Goal: Check status

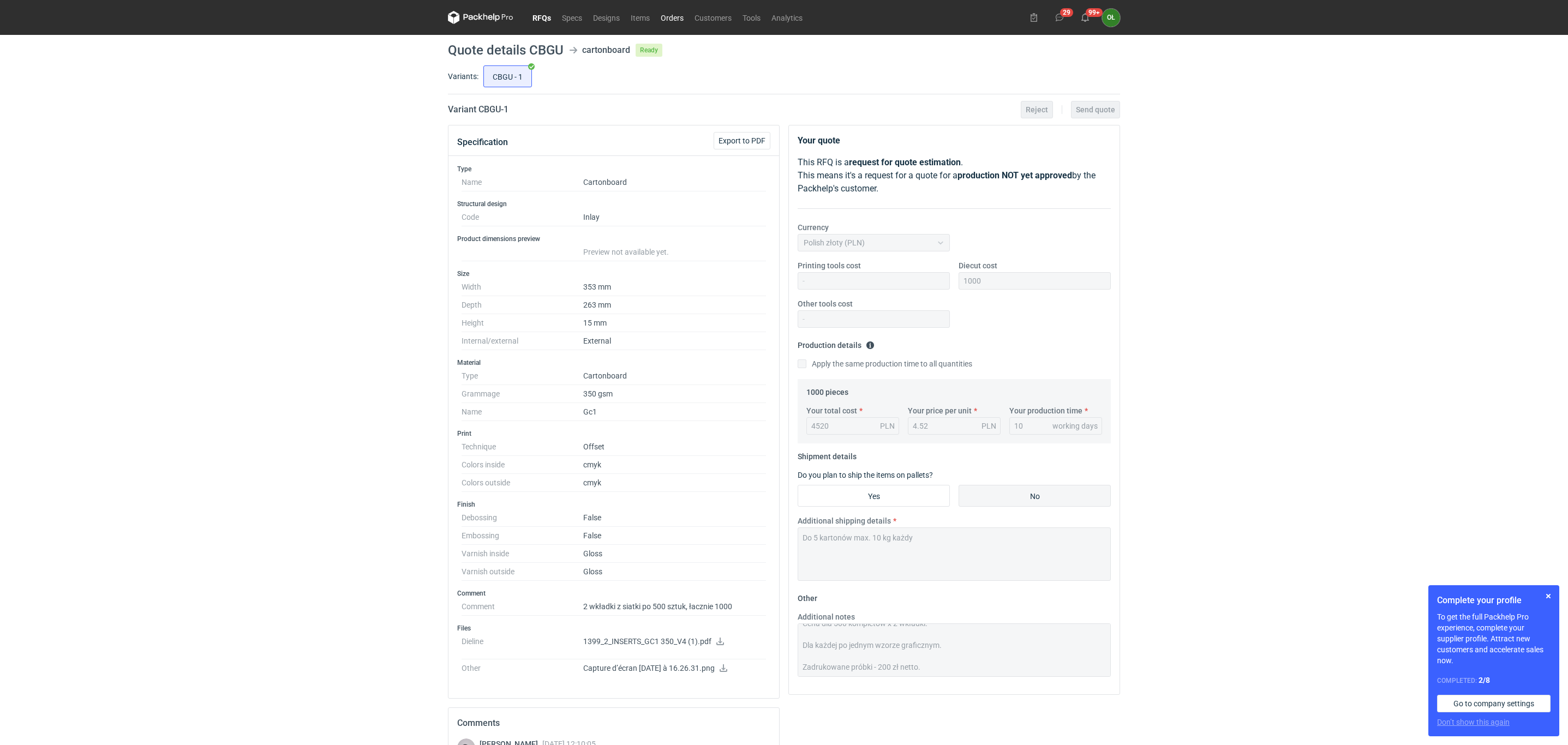
click at [682, 14] on link "Orders" at bounding box center [671, 17] width 34 height 13
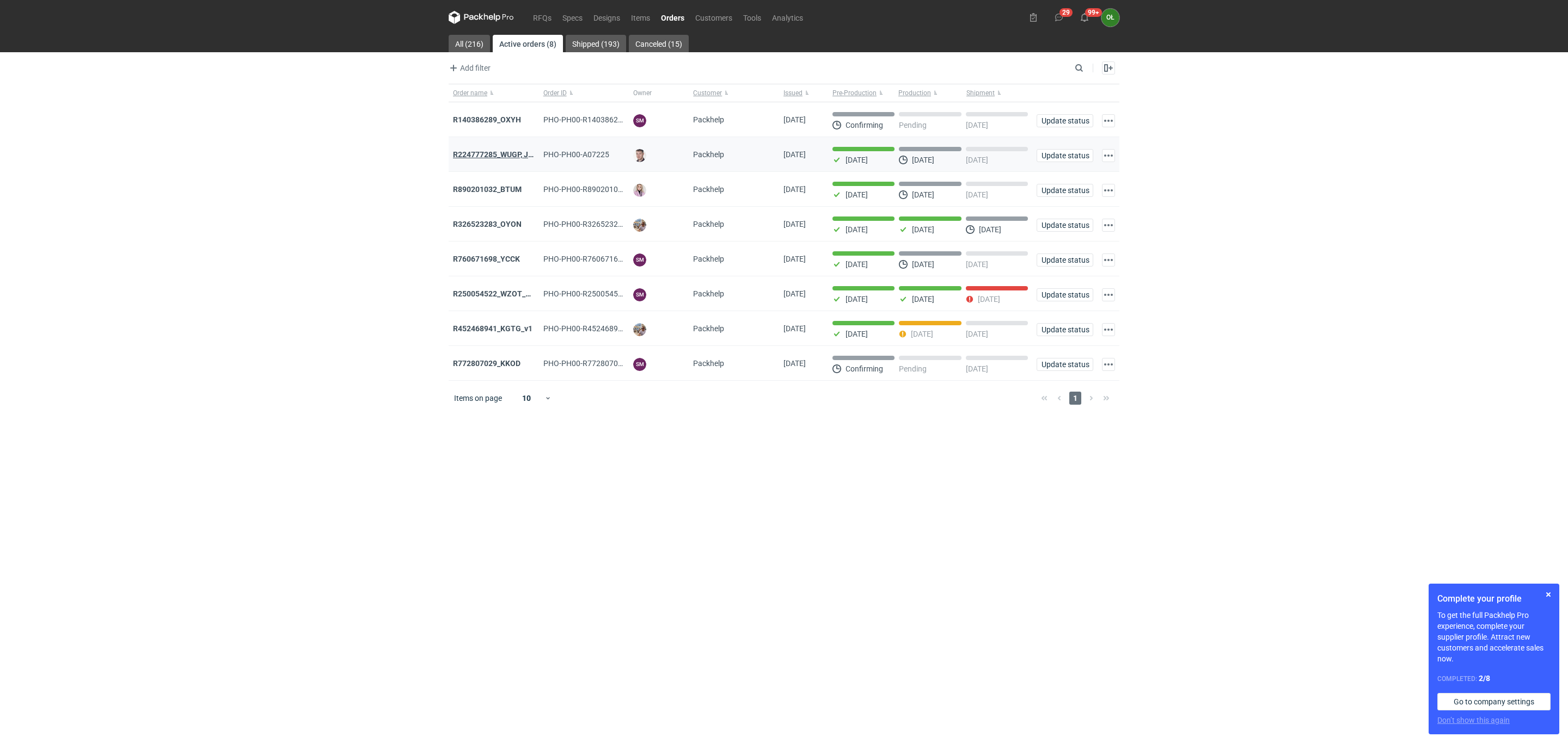
click at [516, 155] on strong "R224777285_WUGP, JPLP, WJRL, ANPD" at bounding box center [520, 155] width 134 height 9
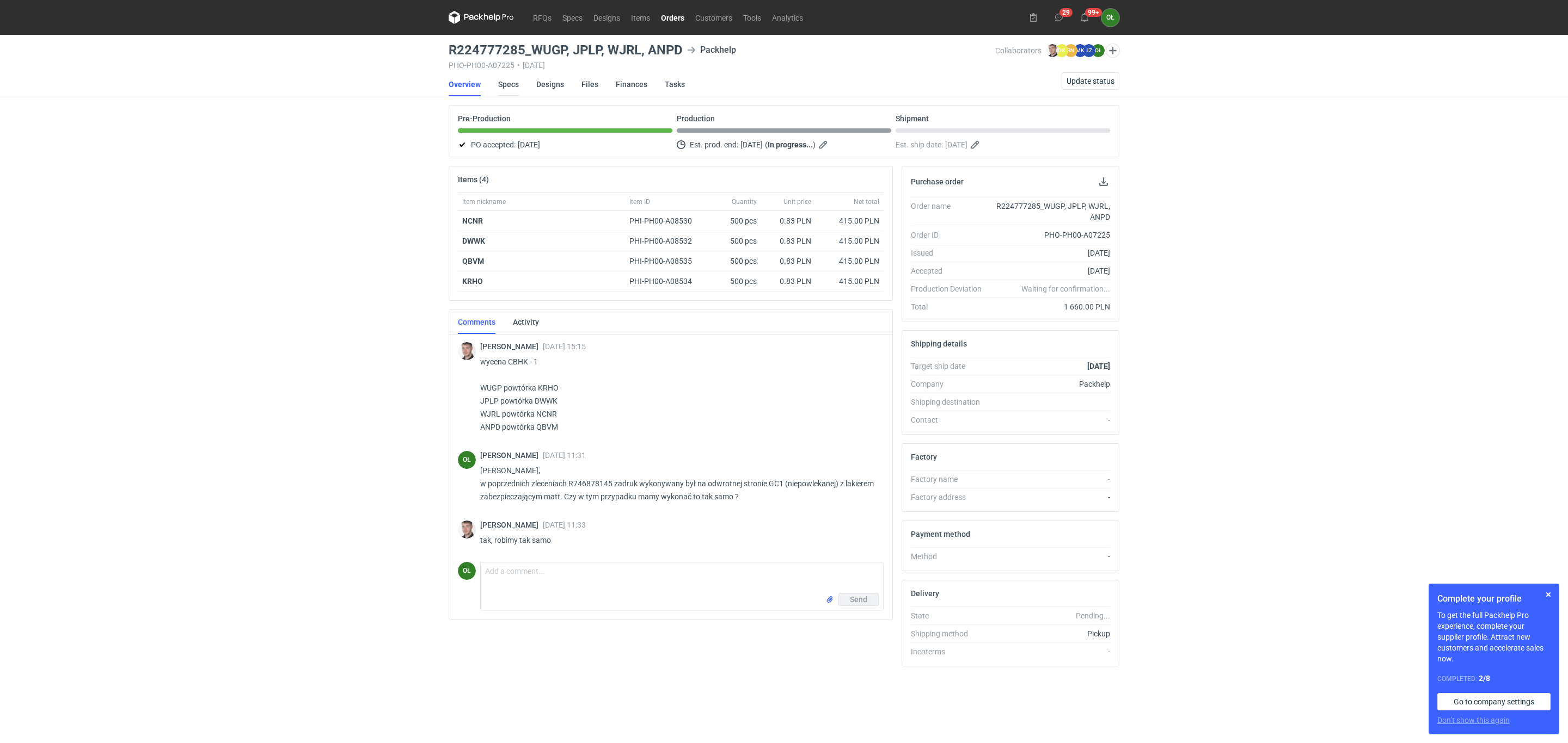
click at [511, 83] on link "Specs" at bounding box center [508, 84] width 21 height 24
